Goal: Transaction & Acquisition: Purchase product/service

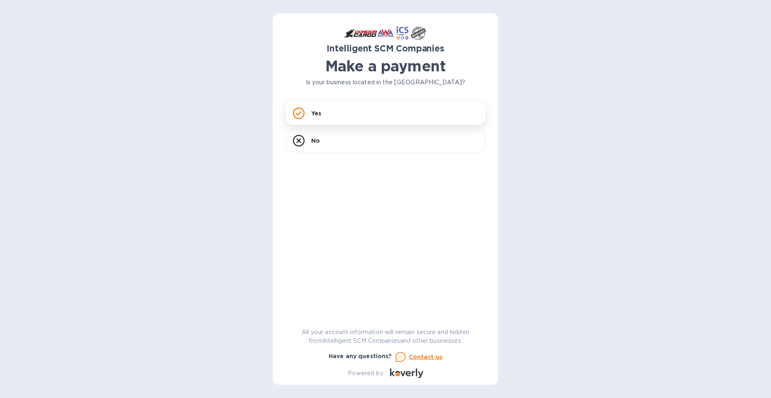
click at [337, 120] on div "Yes" at bounding box center [385, 113] width 199 height 23
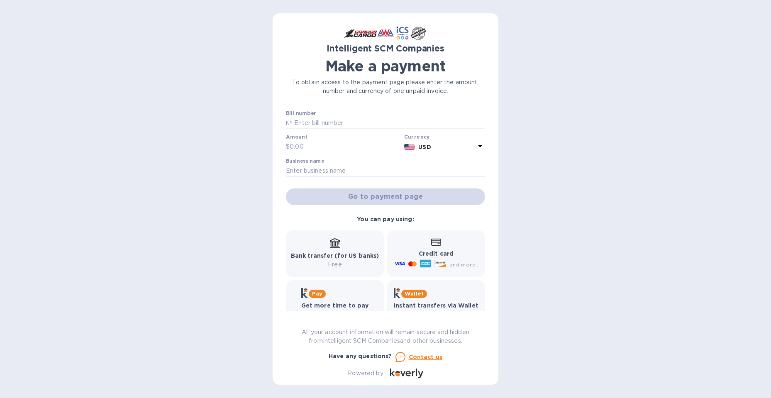
click at [331, 120] on input "text" at bounding box center [388, 123] width 192 height 12
click at [321, 124] on input "text" at bounding box center [388, 123] width 192 height 12
type input "s"
type input "S00505914/S00521079"
type input "1,075.45"
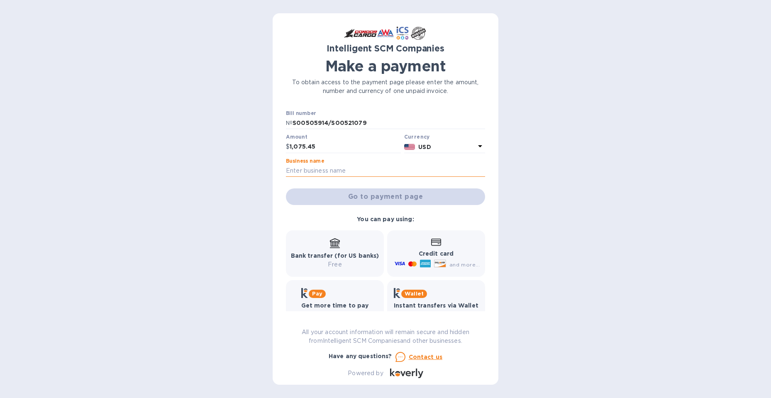
click at [340, 167] on input "text" at bounding box center [385, 171] width 199 height 12
type input "Island Cargo Support"
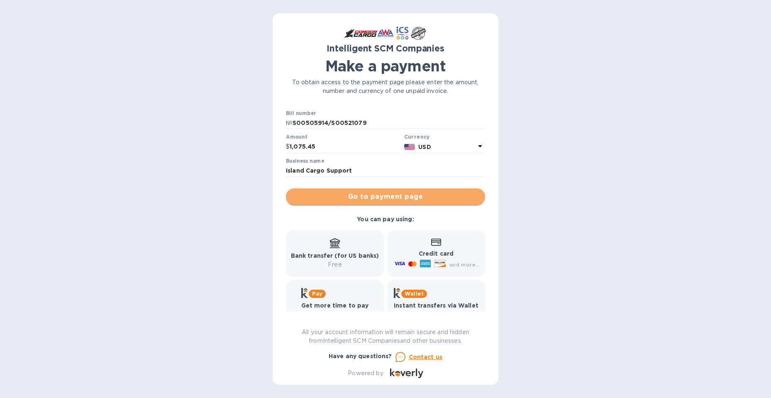
click at [408, 197] on span "Go to payment page" at bounding box center [385, 197] width 186 height 10
